Goal: Task Accomplishment & Management: Use online tool/utility

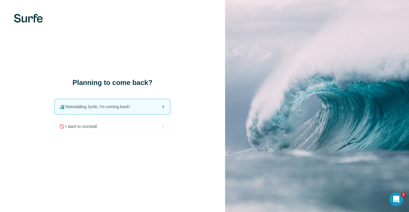
click at [102, 108] on span "🏄🏻‍♂️ Reinstalling Surfe, I'm coming back!" at bounding box center [96, 107] width 75 height 6
